Goal: Navigation & Orientation: Find specific page/section

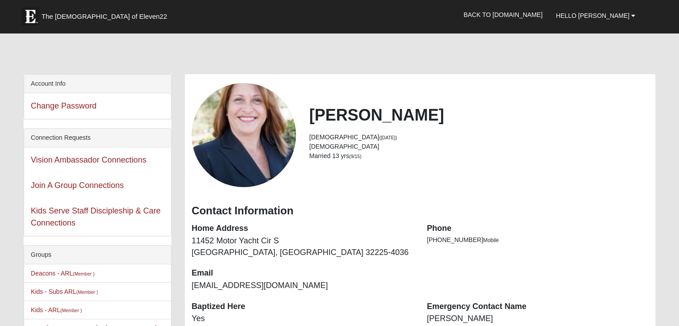
scroll to position [77, 0]
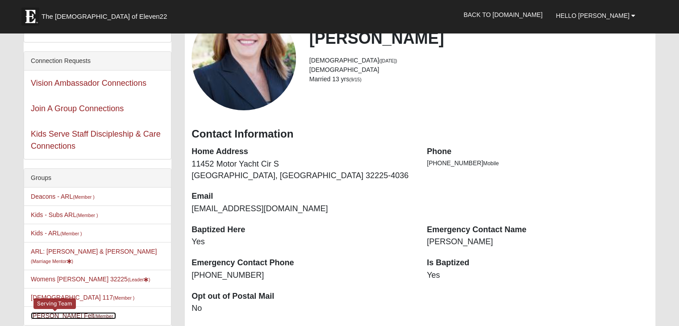
click at [55, 312] on link "Hart Felt (Member )" at bounding box center [73, 315] width 85 height 7
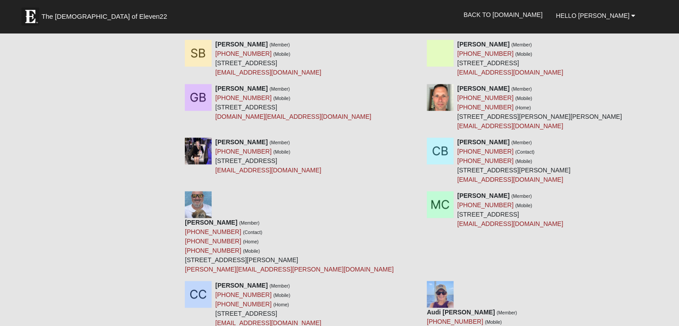
scroll to position [616, 0]
